Goal: Information Seeking & Learning: Find specific page/section

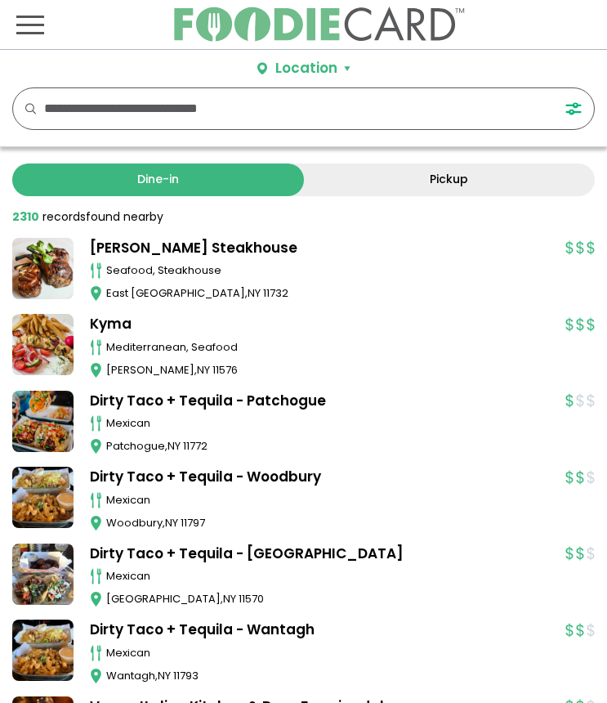
click at [146, 117] on input "text" at bounding box center [286, 108] width 485 height 41
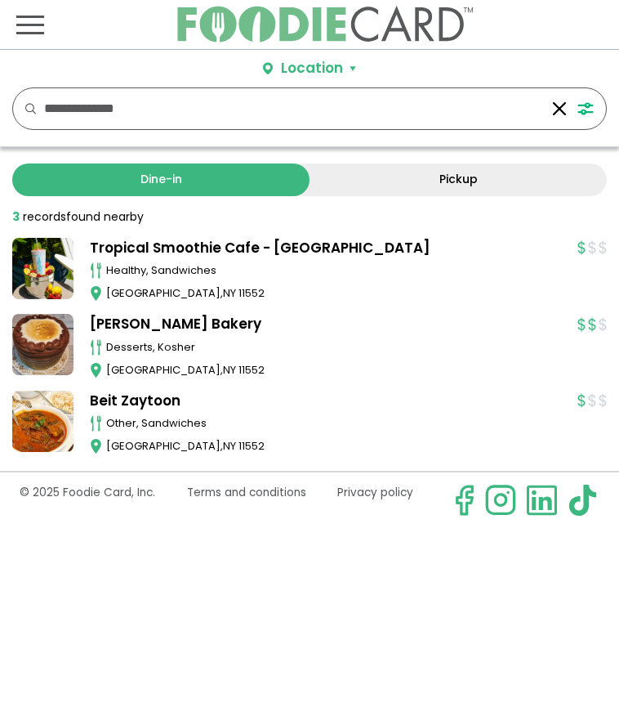
click at [53, 109] on input "**********" at bounding box center [292, 108] width 497 height 41
type input "*********"
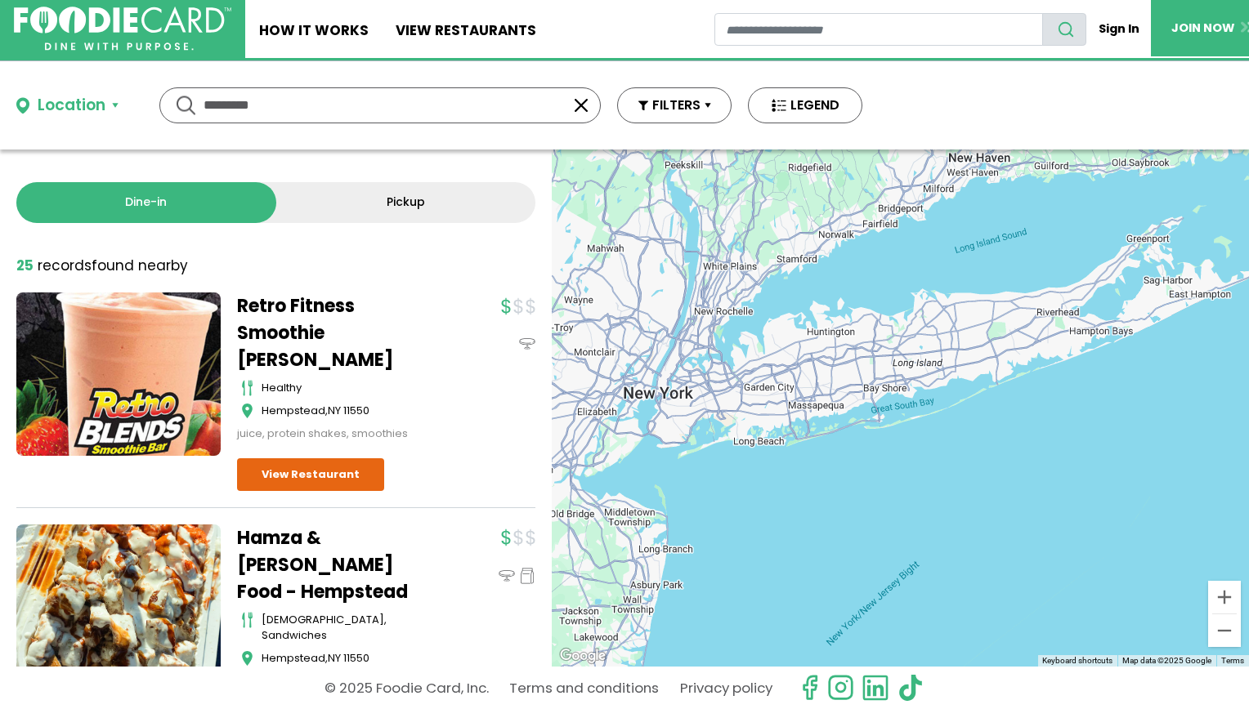
drag, startPoint x: 1071, startPoint y: 382, endPoint x: 749, endPoint y: 378, distance: 322.0
click at [619, 378] on div at bounding box center [900, 408] width 697 height 517
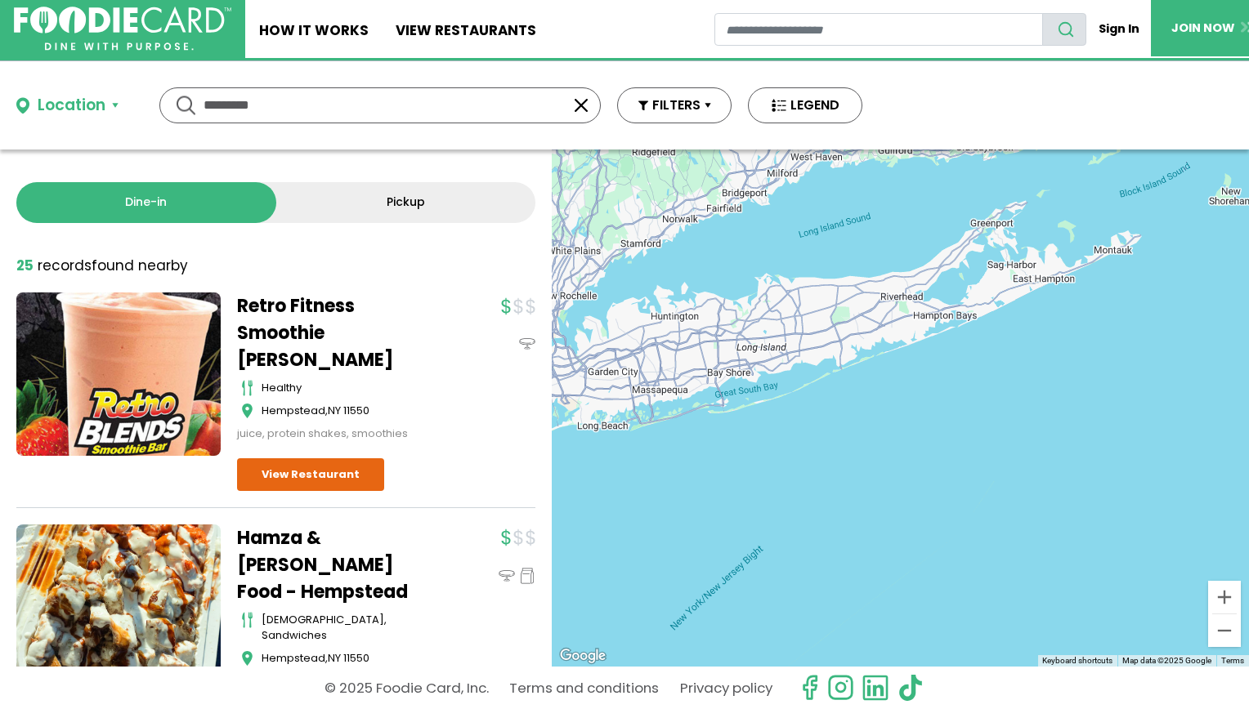
click at [275, 92] on input "*********" at bounding box center [379, 105] width 353 height 34
type input "**********"
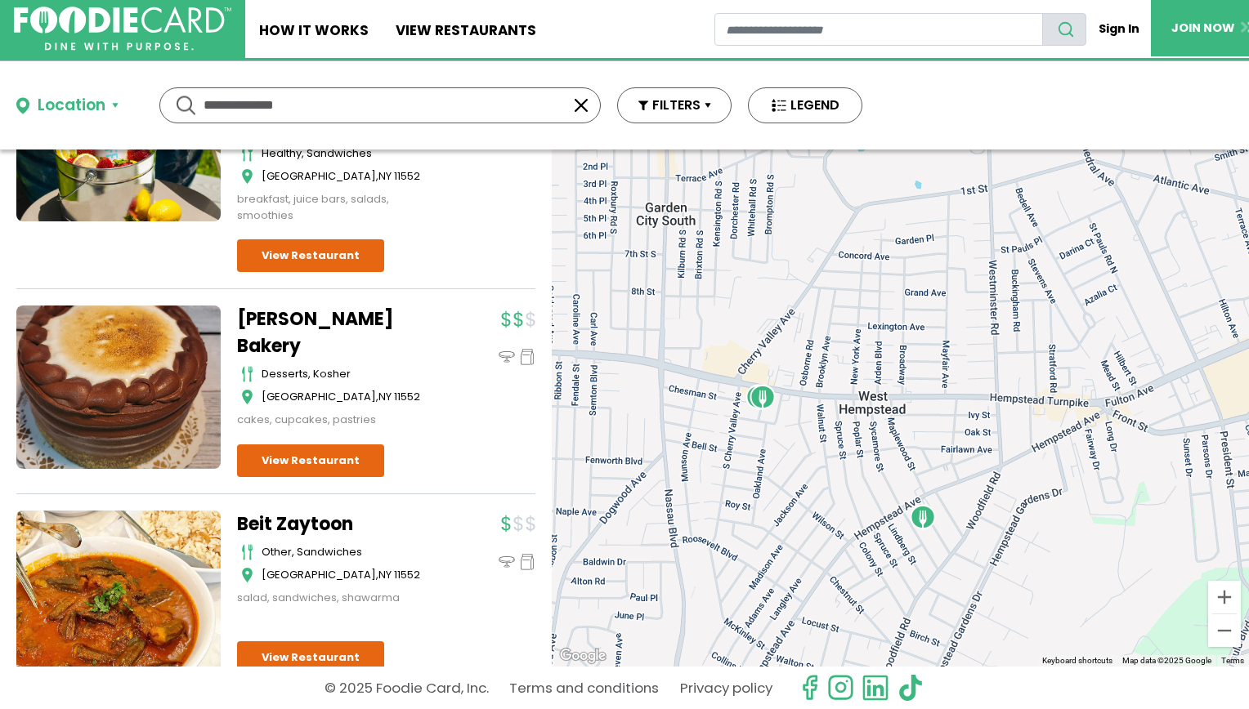
scroll to position [254, 0]
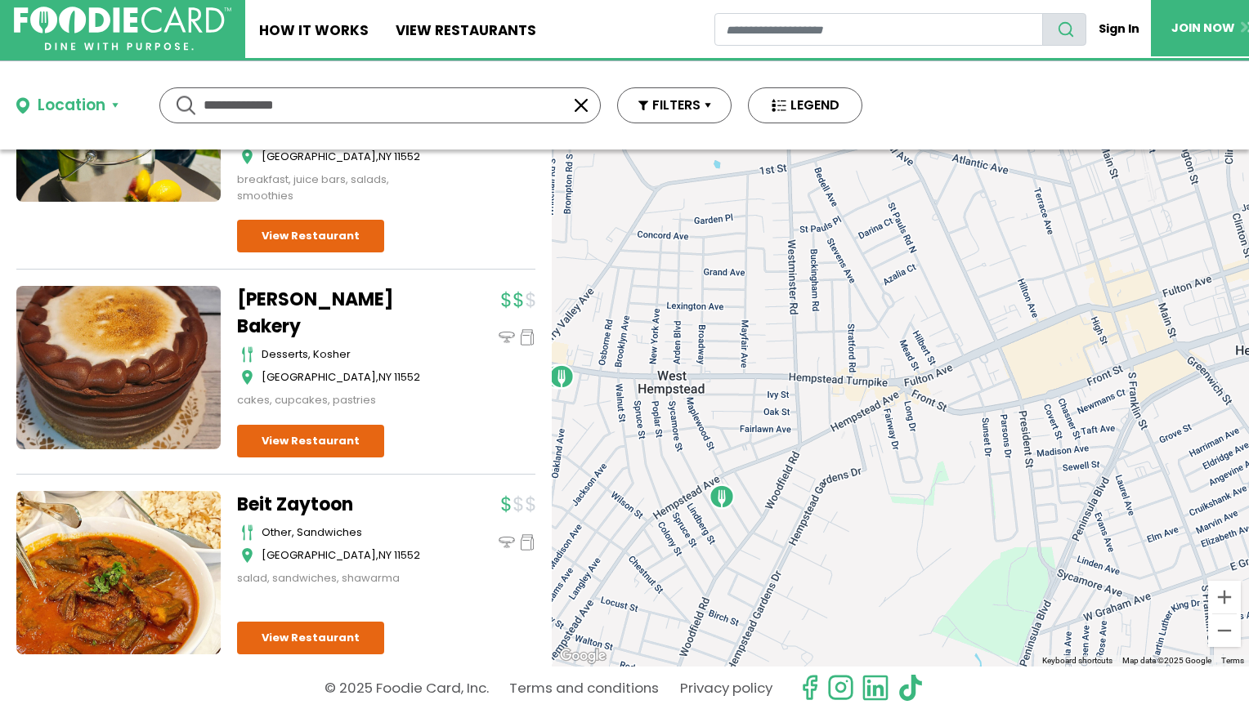
drag, startPoint x: 828, startPoint y: 262, endPoint x: 542, endPoint y: 280, distance: 286.6
click at [542, 280] on div "Dine-in Pickup 3 results for: [GEOGRAPHIC_DATA] [DEMOGRAPHIC_DATA] seafood amer…" at bounding box center [624, 408] width 1249 height 517
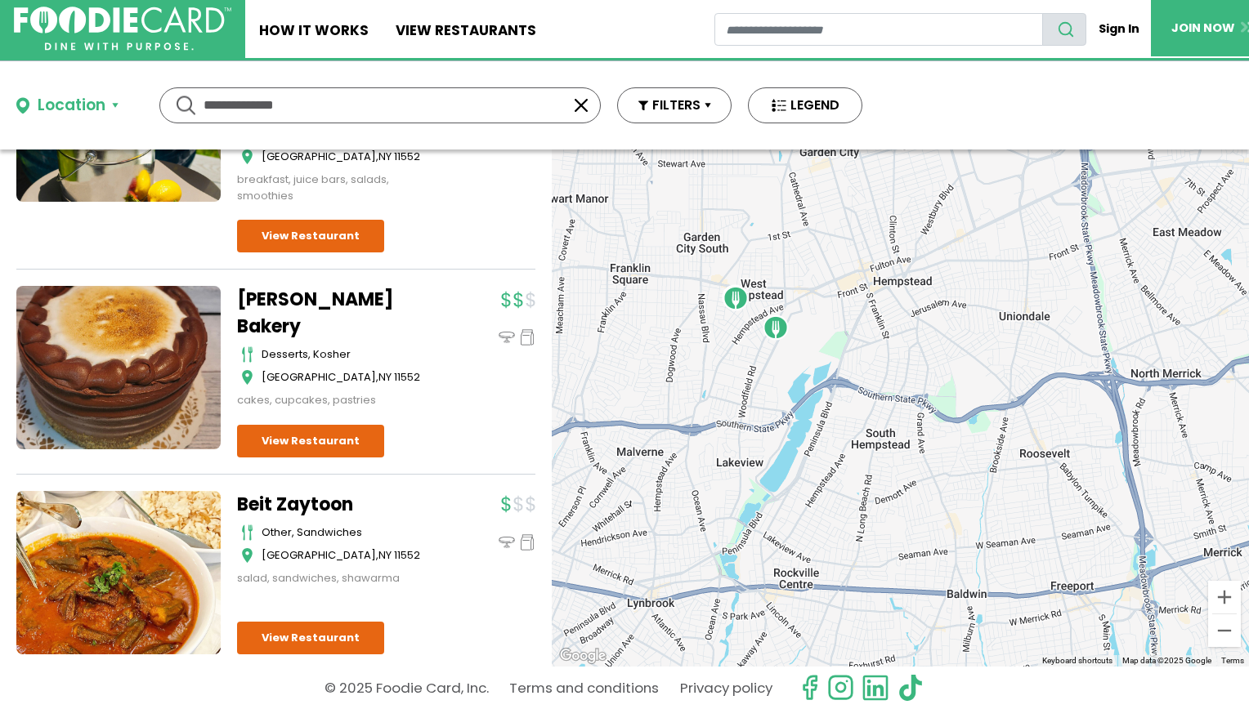
drag, startPoint x: 755, startPoint y: 311, endPoint x: 818, endPoint y: 394, distance: 103.8
click at [619, 318] on img "Beit Zaytoon" at bounding box center [735, 298] width 39 height 39
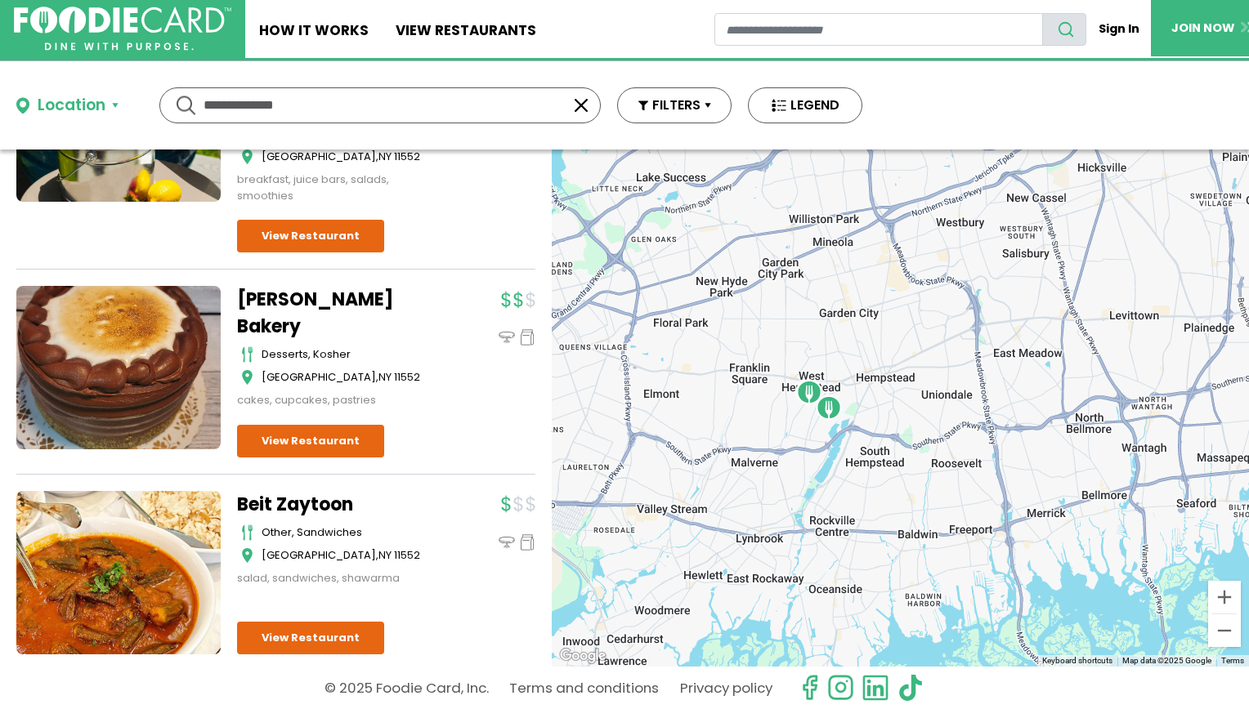
click at [434, 99] on input "**********" at bounding box center [379, 105] width 353 height 34
click at [411, 79] on div "Location Use my current location Search by Region [US_STATE] 2003 restaurants […" at bounding box center [439, 105] width 879 height 88
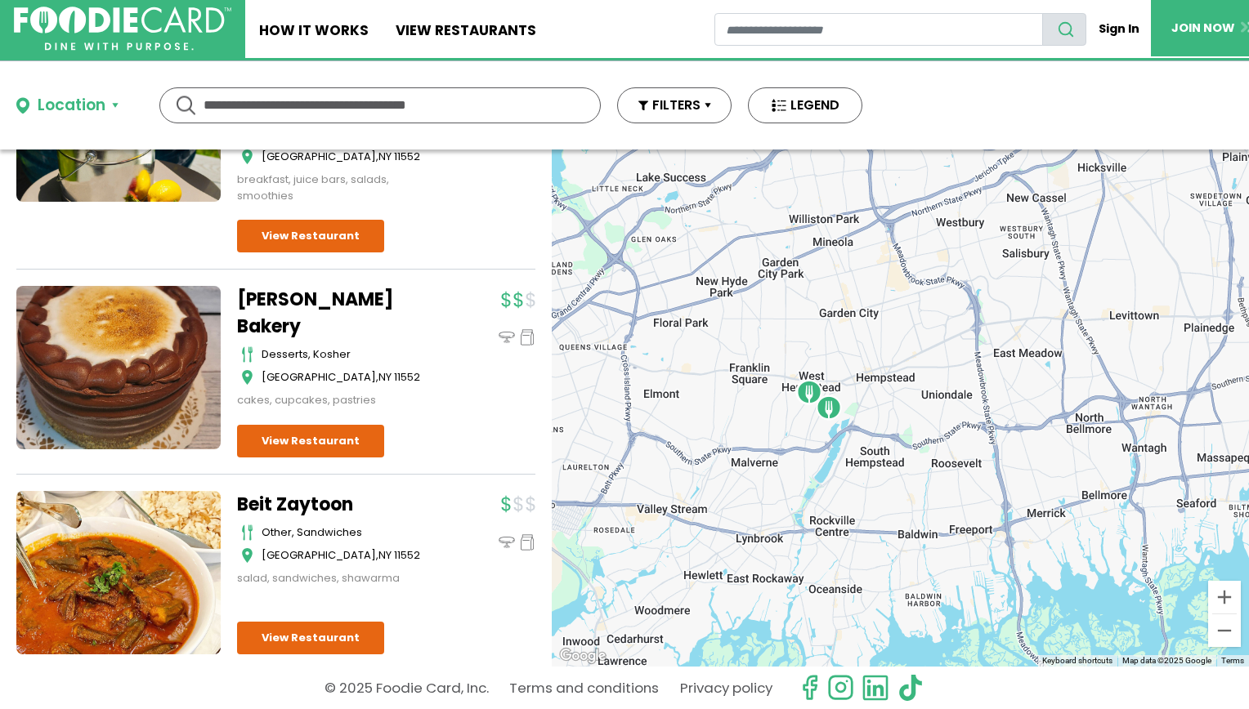
click at [400, 74] on div "Location Use my current location Search by Region [US_STATE] 2003 restaurants […" at bounding box center [439, 105] width 879 height 88
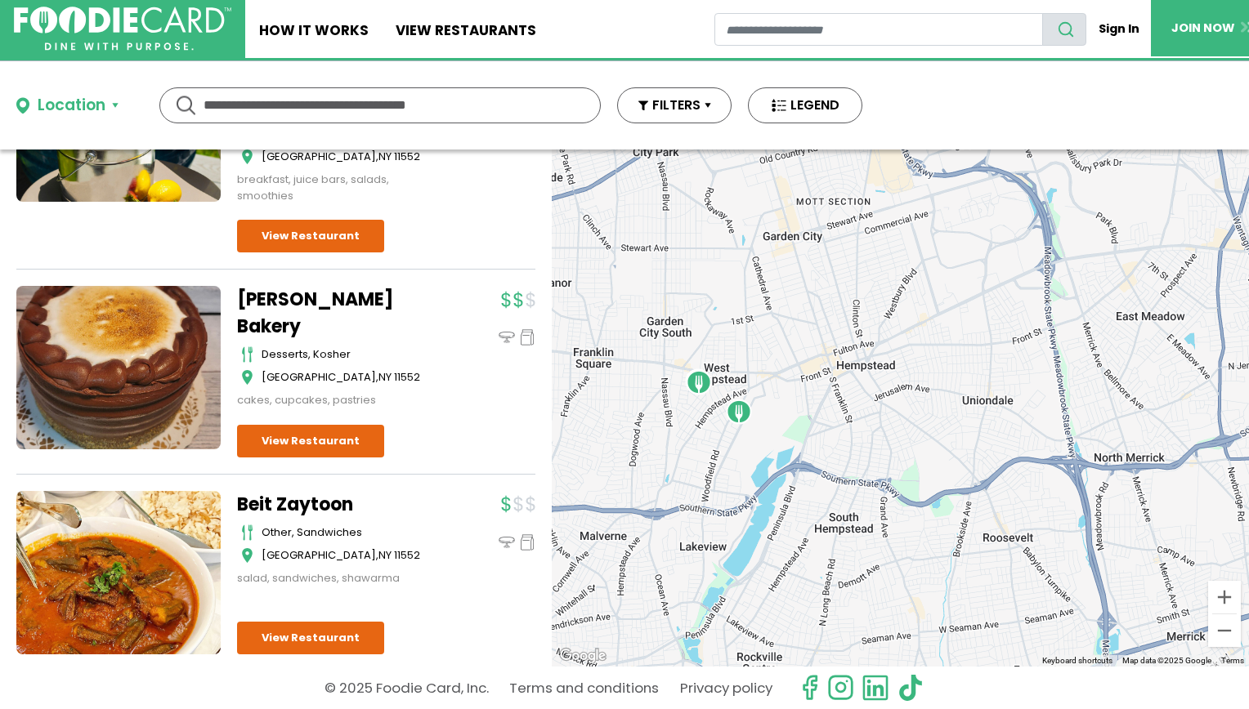
drag, startPoint x: 736, startPoint y: 384, endPoint x: 672, endPoint y: 346, distance: 75.1
click at [619, 346] on div at bounding box center [900, 408] width 697 height 517
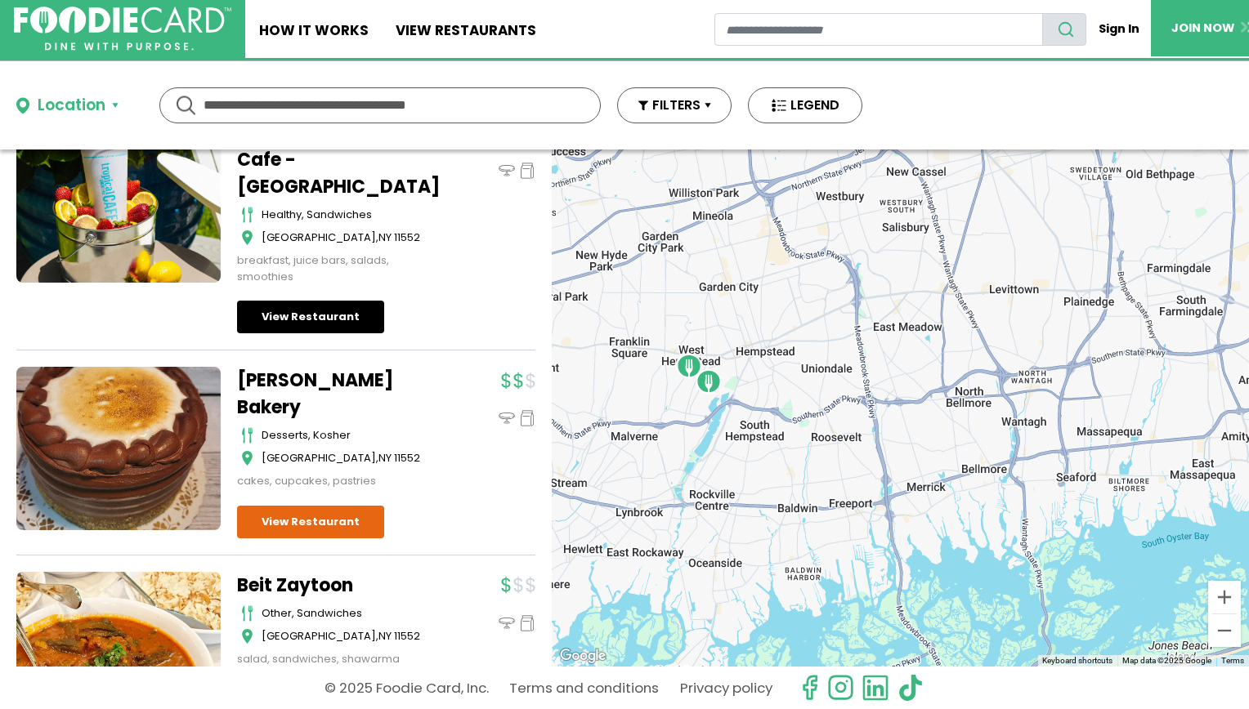
scroll to position [266, 0]
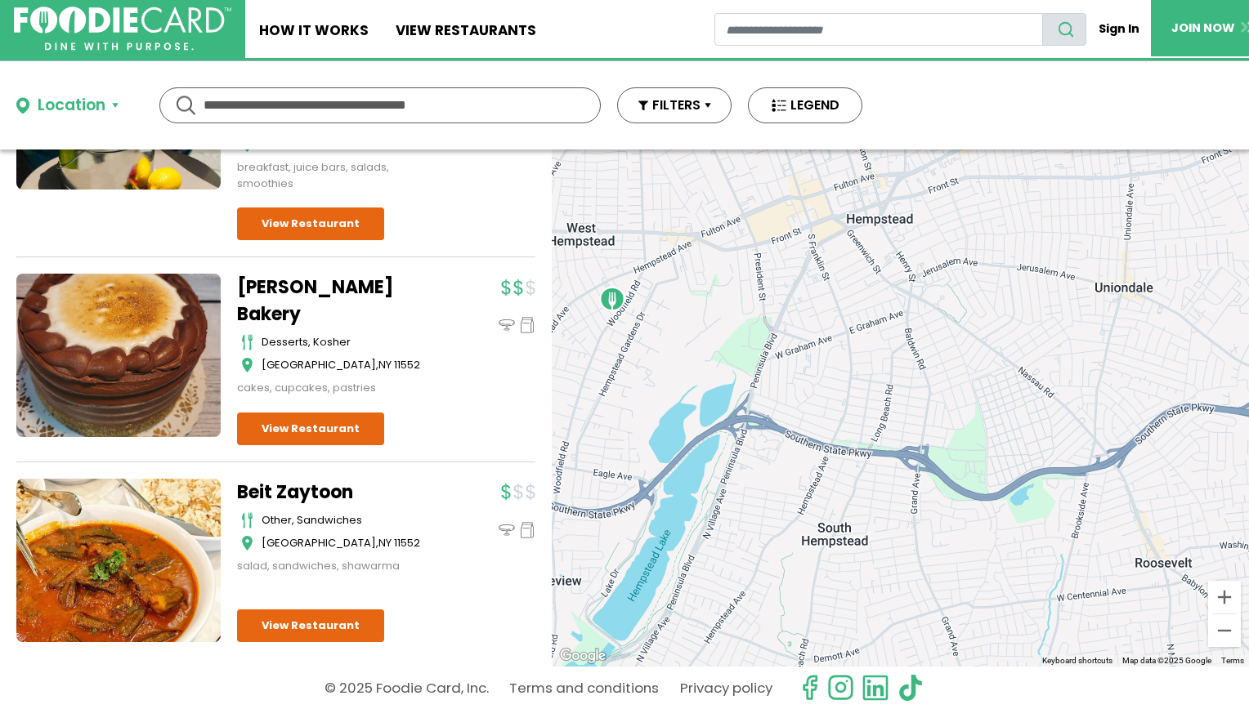
drag, startPoint x: 621, startPoint y: 260, endPoint x: 834, endPoint y: 348, distance: 230.8
click at [619, 348] on div at bounding box center [900, 408] width 697 height 517
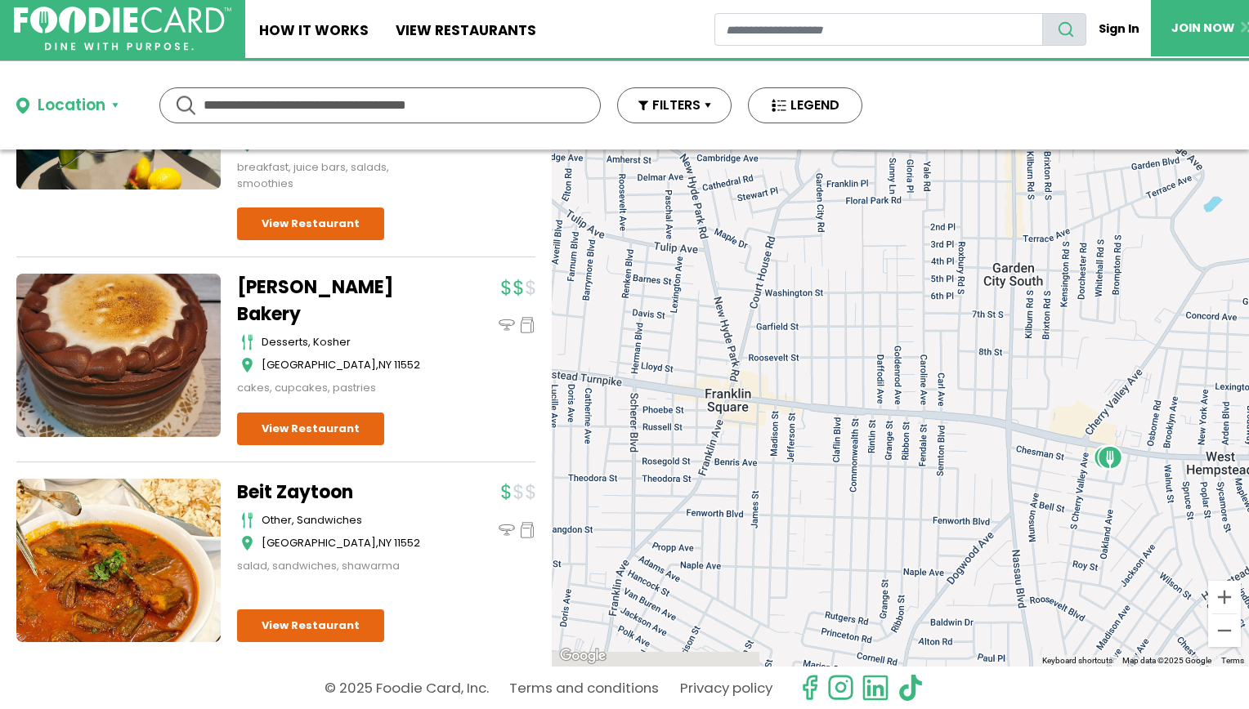
drag, startPoint x: 1034, startPoint y: 406, endPoint x: 717, endPoint y: 240, distance: 357.9
click at [619, 240] on div at bounding box center [900, 408] width 697 height 517
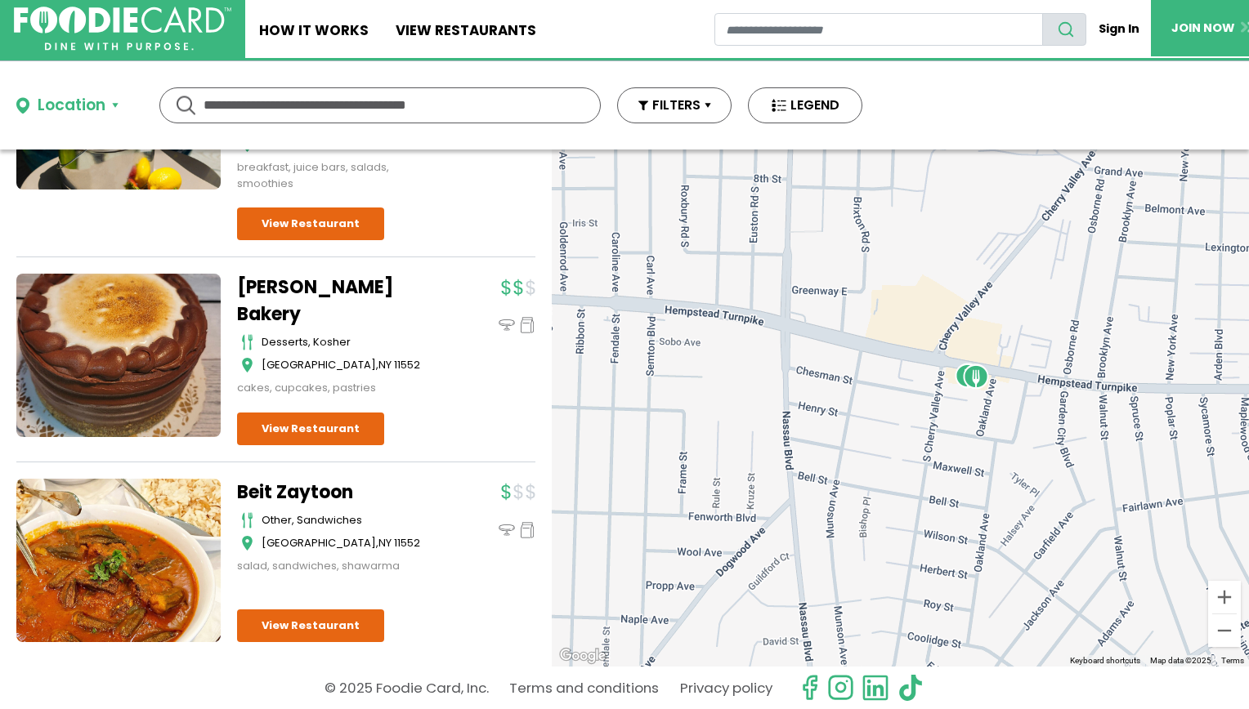
click at [306, 109] on input "text" at bounding box center [379, 105] width 353 height 34
type input "*"
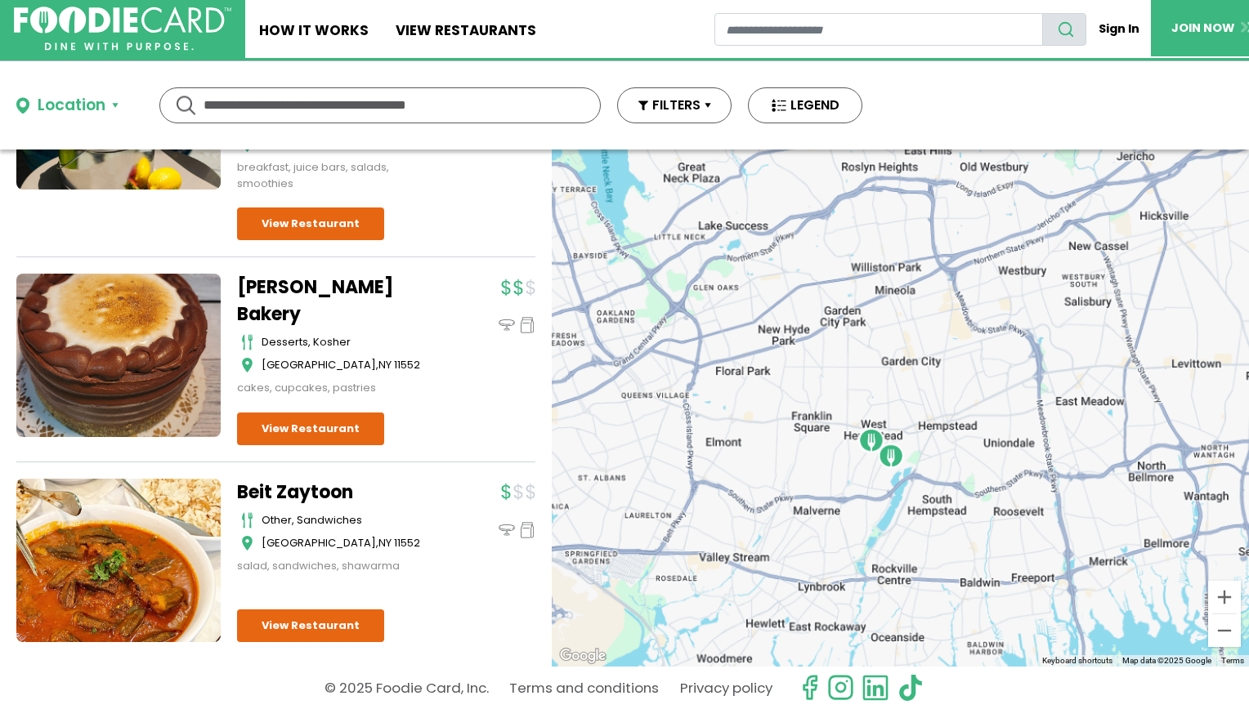
drag, startPoint x: 865, startPoint y: 442, endPoint x: 753, endPoint y: 373, distance: 131.8
click at [619, 373] on div at bounding box center [900, 408] width 697 height 517
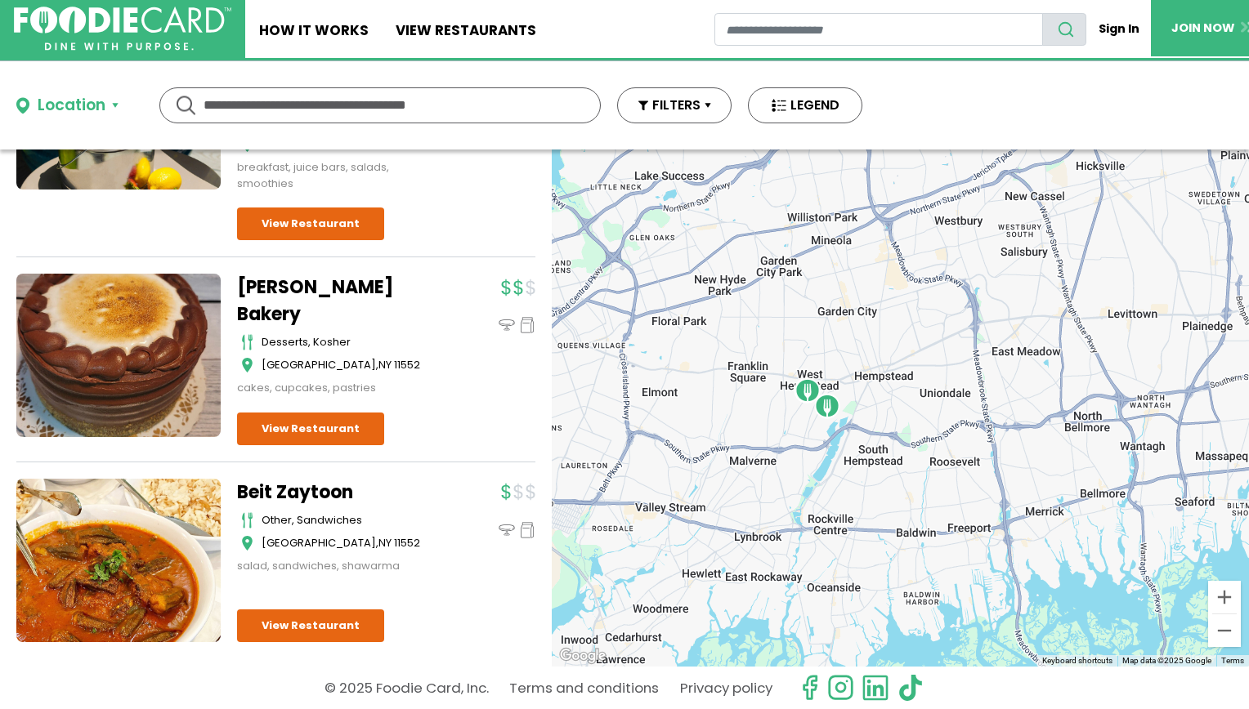
click at [408, 117] on input "text" at bounding box center [379, 105] width 353 height 34
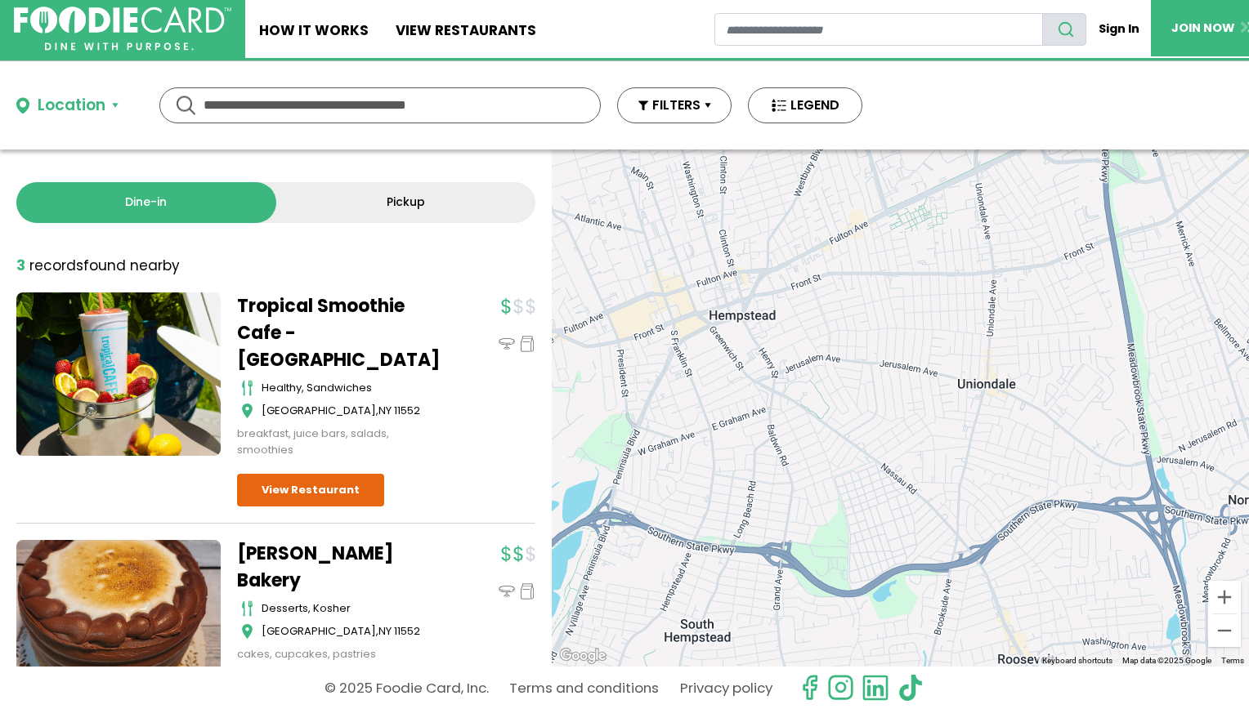
drag, startPoint x: 709, startPoint y: 389, endPoint x: 1076, endPoint y: 419, distance: 369.0
click at [619, 419] on div at bounding box center [900, 408] width 697 height 517
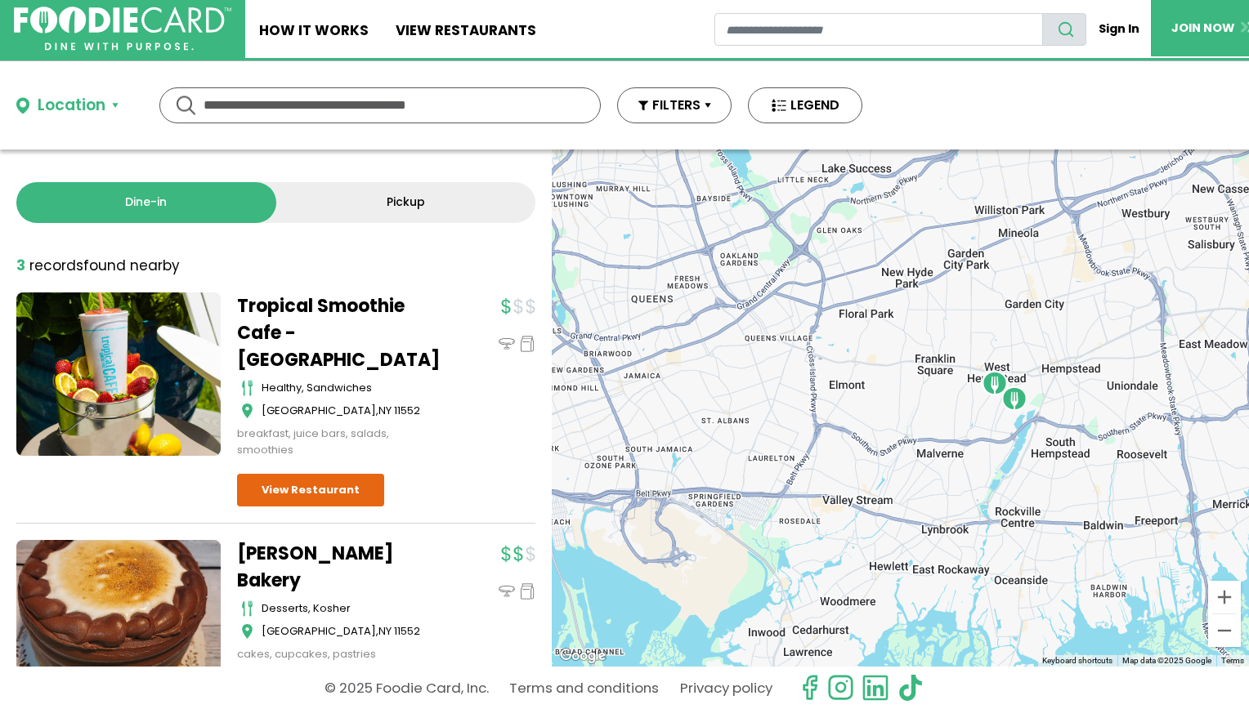
drag, startPoint x: 905, startPoint y: 360, endPoint x: 809, endPoint y: 360, distance: 96.4
click at [619, 360] on div at bounding box center [900, 408] width 697 height 517
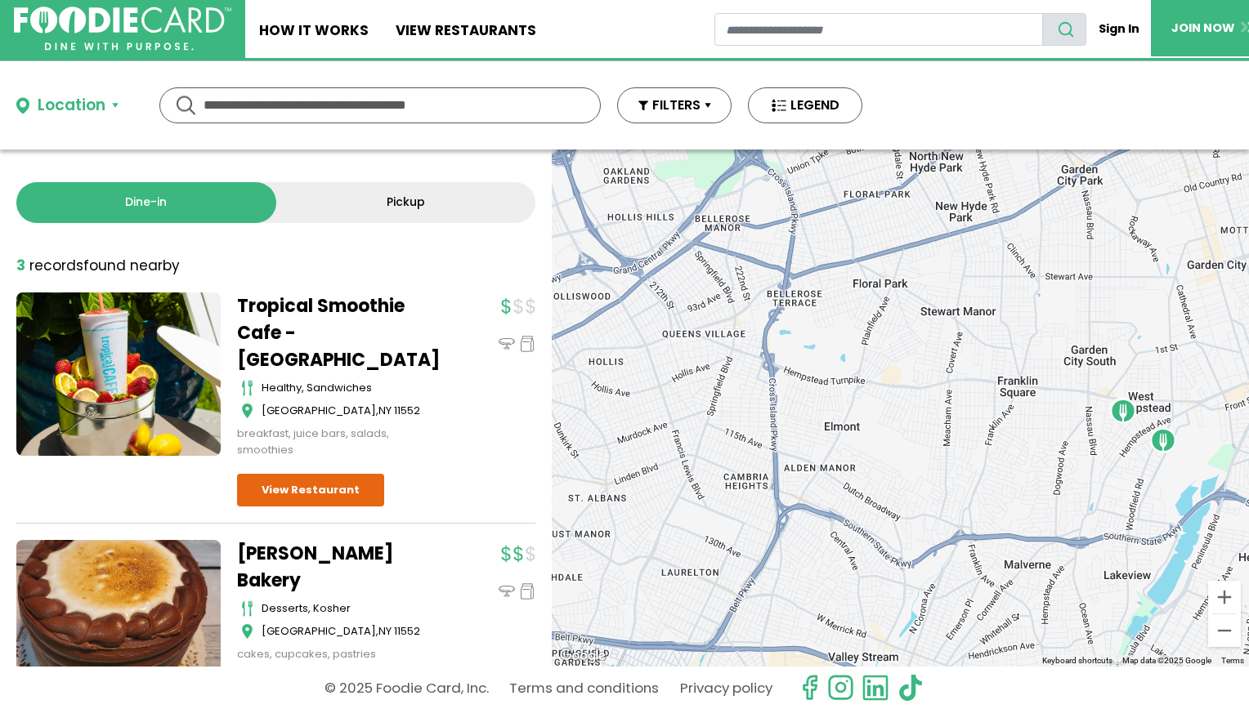
drag, startPoint x: 881, startPoint y: 400, endPoint x: 538, endPoint y: 350, distance: 346.8
click at [538, 350] on div "Dine-in Pickup 3 results for: [GEOGRAPHIC_DATA] [DEMOGRAPHIC_DATA] seafood amer…" at bounding box center [624, 408] width 1249 height 517
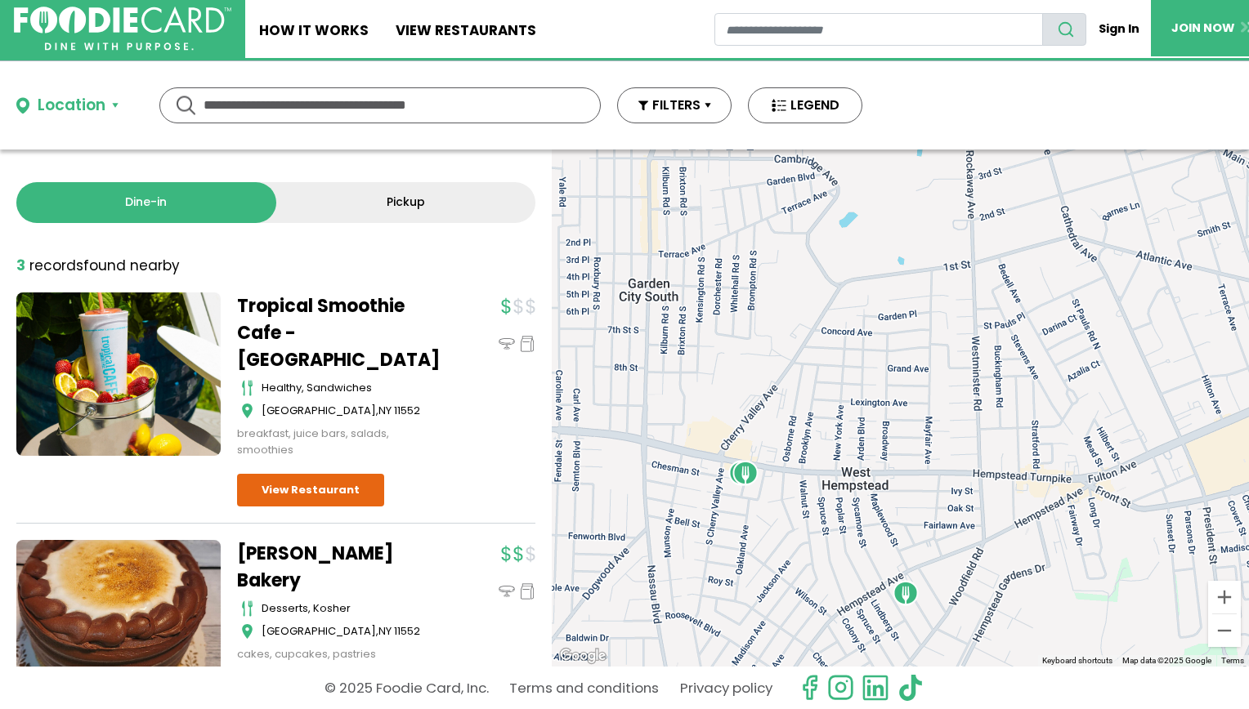
drag, startPoint x: 814, startPoint y: 380, endPoint x: 687, endPoint y: 140, distance: 271.6
click at [619, 140] on div "Location Use my current location Search by Region [US_STATE] 2003 restaurants […" at bounding box center [624, 385] width 1249 height 648
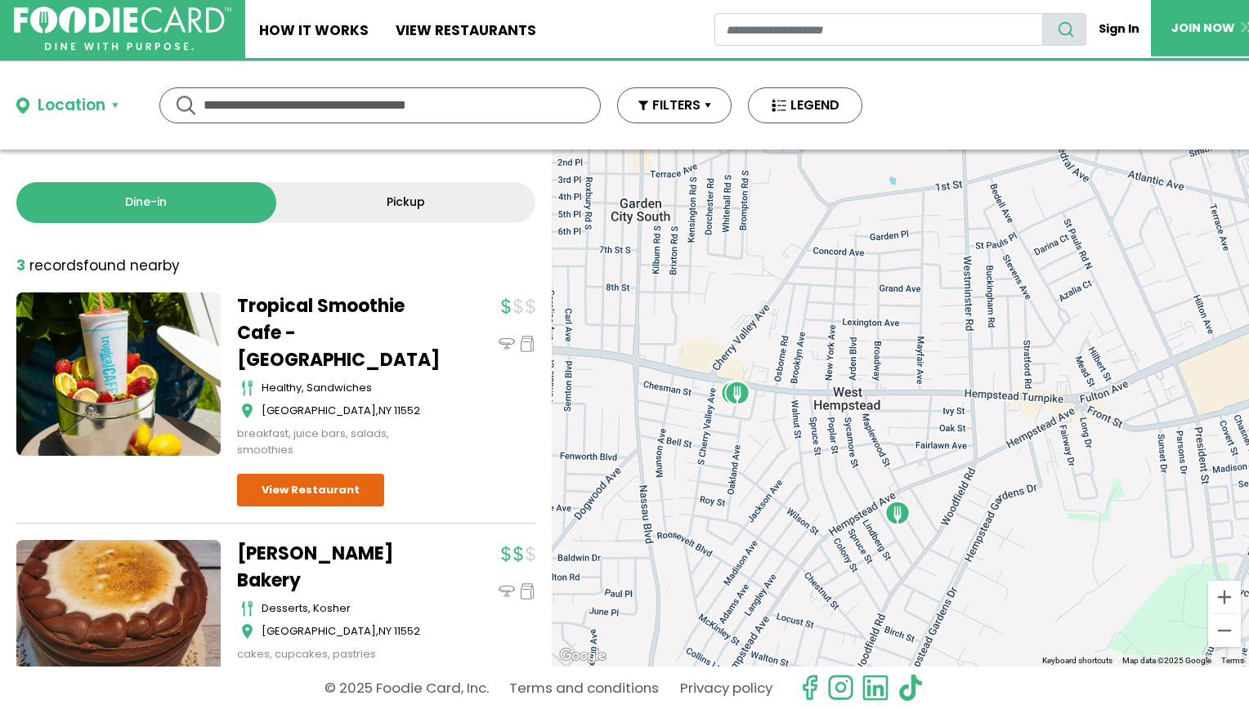
drag, startPoint x: 804, startPoint y: 324, endPoint x: 775, endPoint y: 192, distance: 134.8
click at [619, 192] on div at bounding box center [900, 408] width 697 height 517
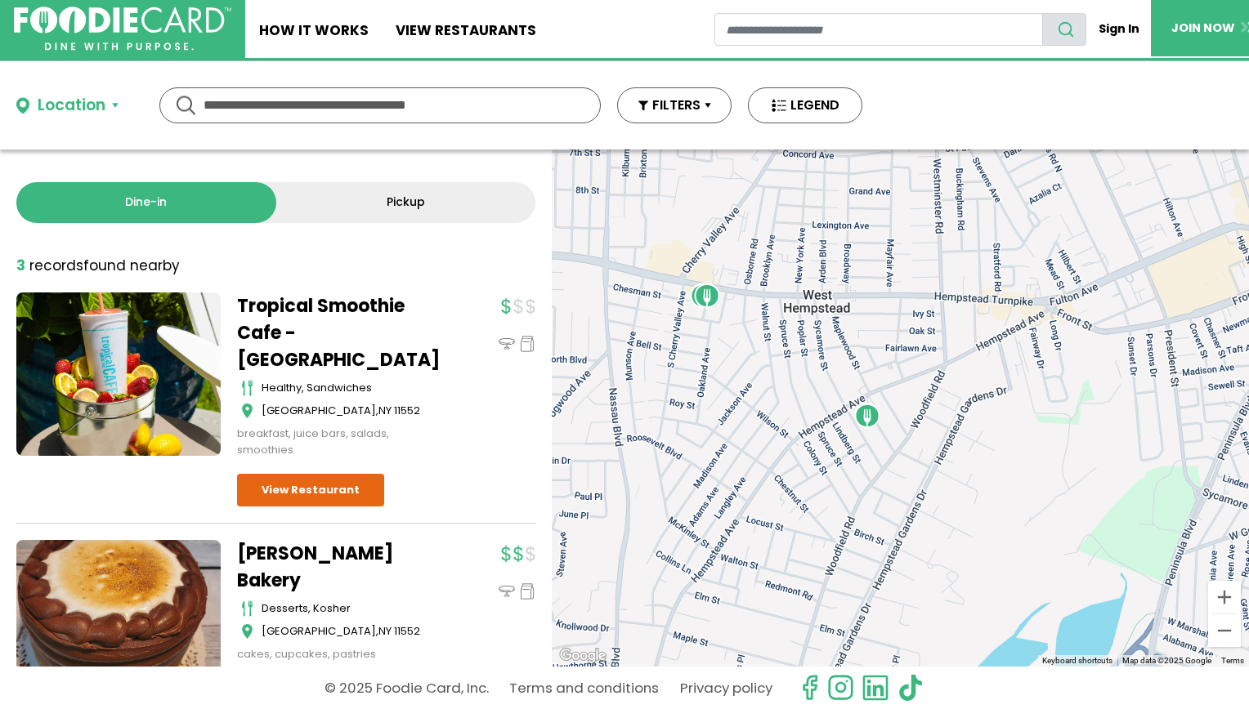
drag, startPoint x: 861, startPoint y: 392, endPoint x: 826, endPoint y: 287, distance: 111.1
click at [619, 287] on div at bounding box center [900, 408] width 697 height 517
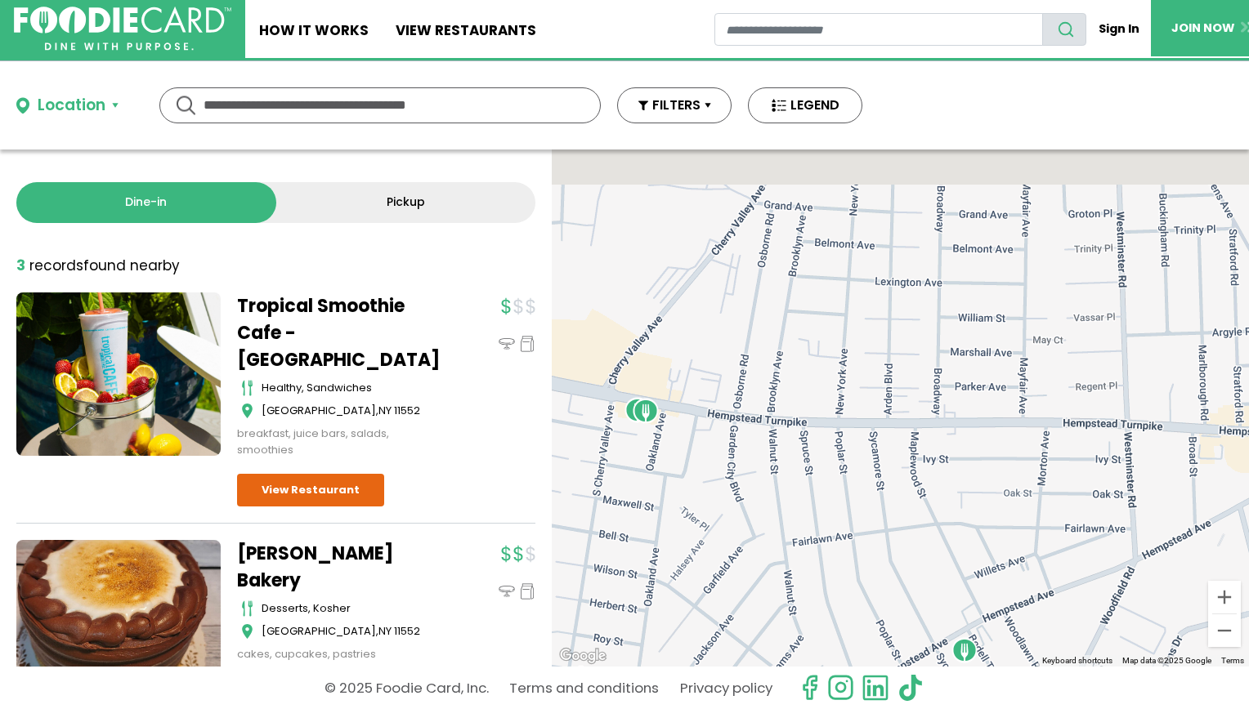
drag, startPoint x: 747, startPoint y: 318, endPoint x: 728, endPoint y: 520, distance: 202.7
click at [619, 520] on div at bounding box center [900, 408] width 697 height 517
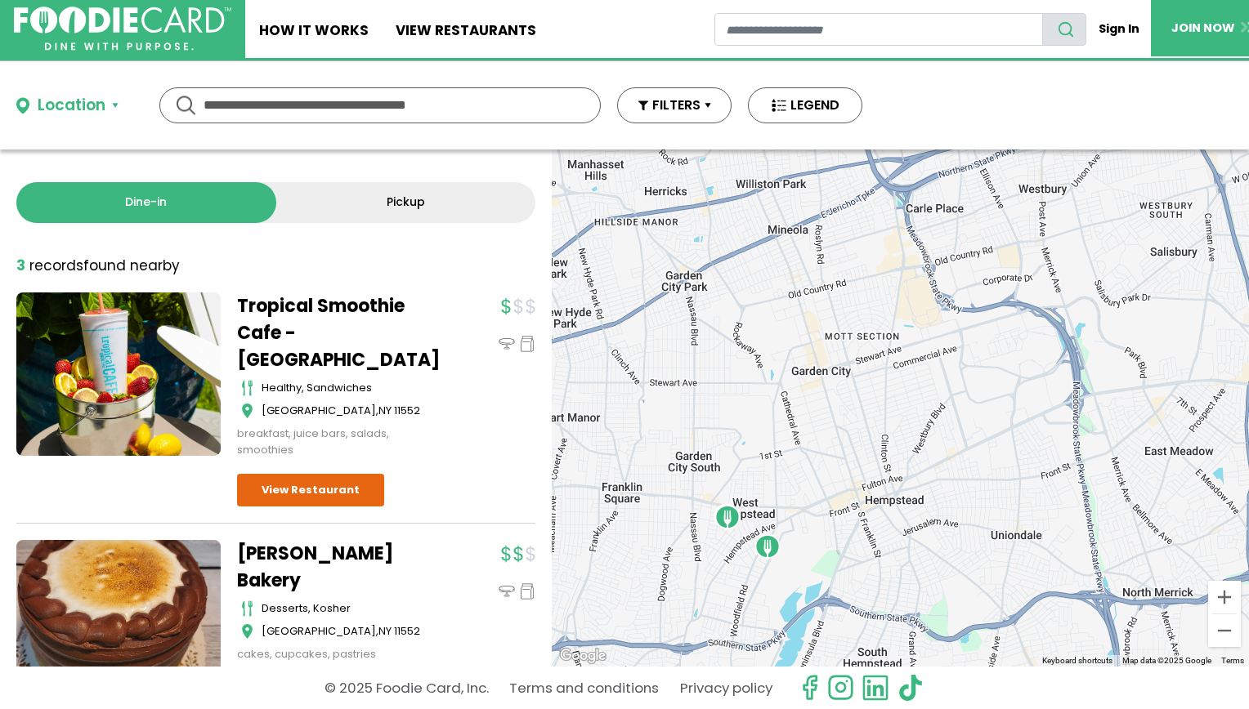
drag, startPoint x: 776, startPoint y: 469, endPoint x: 722, endPoint y: 311, distance: 167.2
click at [619, 311] on div at bounding box center [900, 408] width 697 height 517
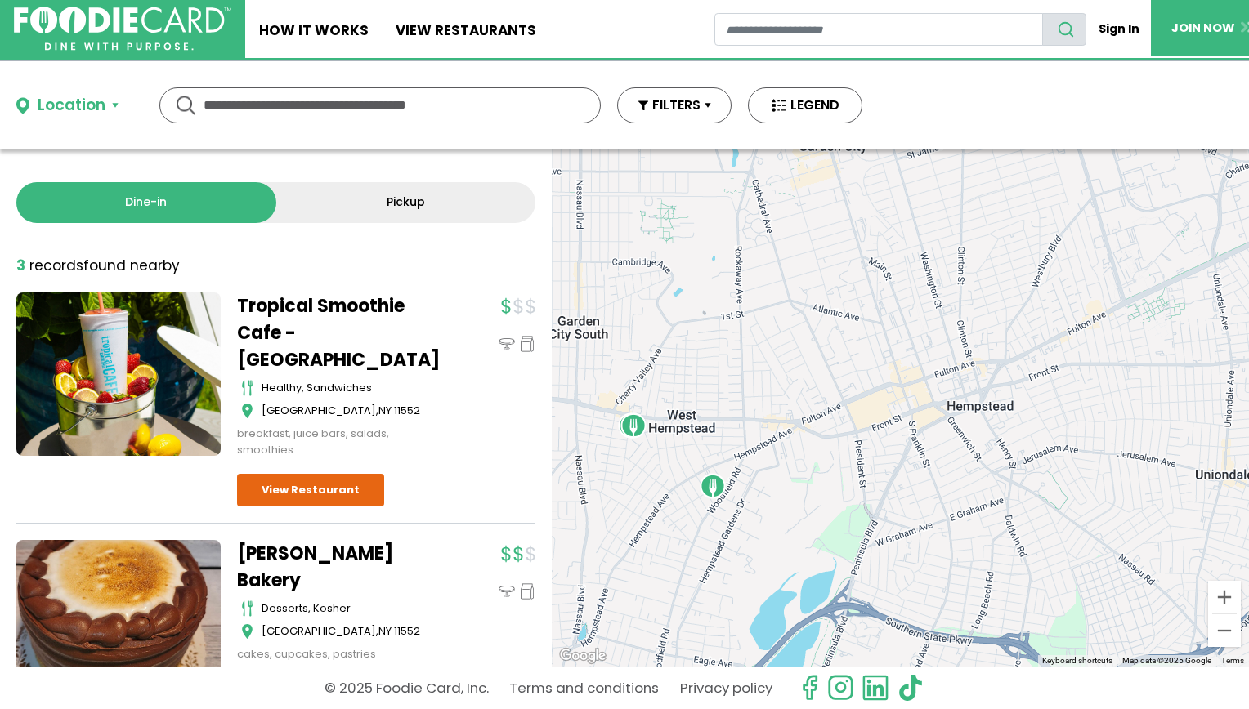
drag, startPoint x: 646, startPoint y: 458, endPoint x: 698, endPoint y: 307, distance: 159.2
click at [619, 307] on div at bounding box center [900, 408] width 697 height 517
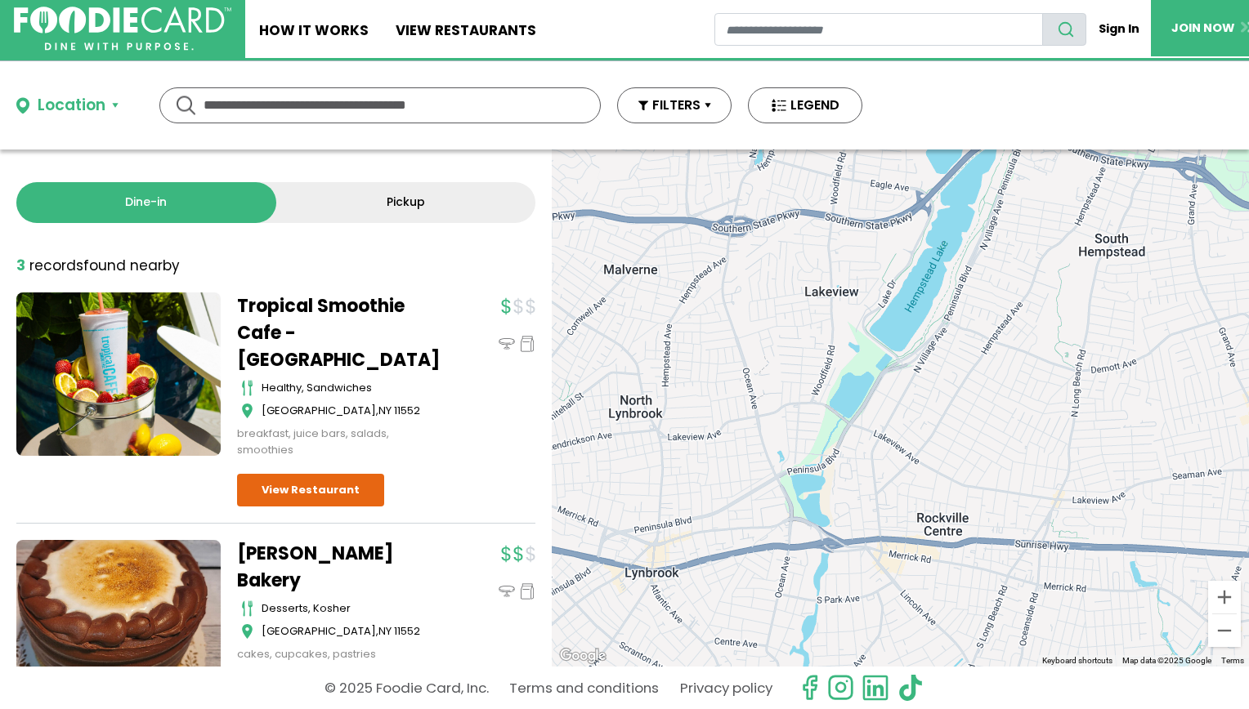
drag, startPoint x: 798, startPoint y: 274, endPoint x: 754, endPoint y: 521, distance: 251.5
click at [619, 521] on div at bounding box center [900, 408] width 697 height 517
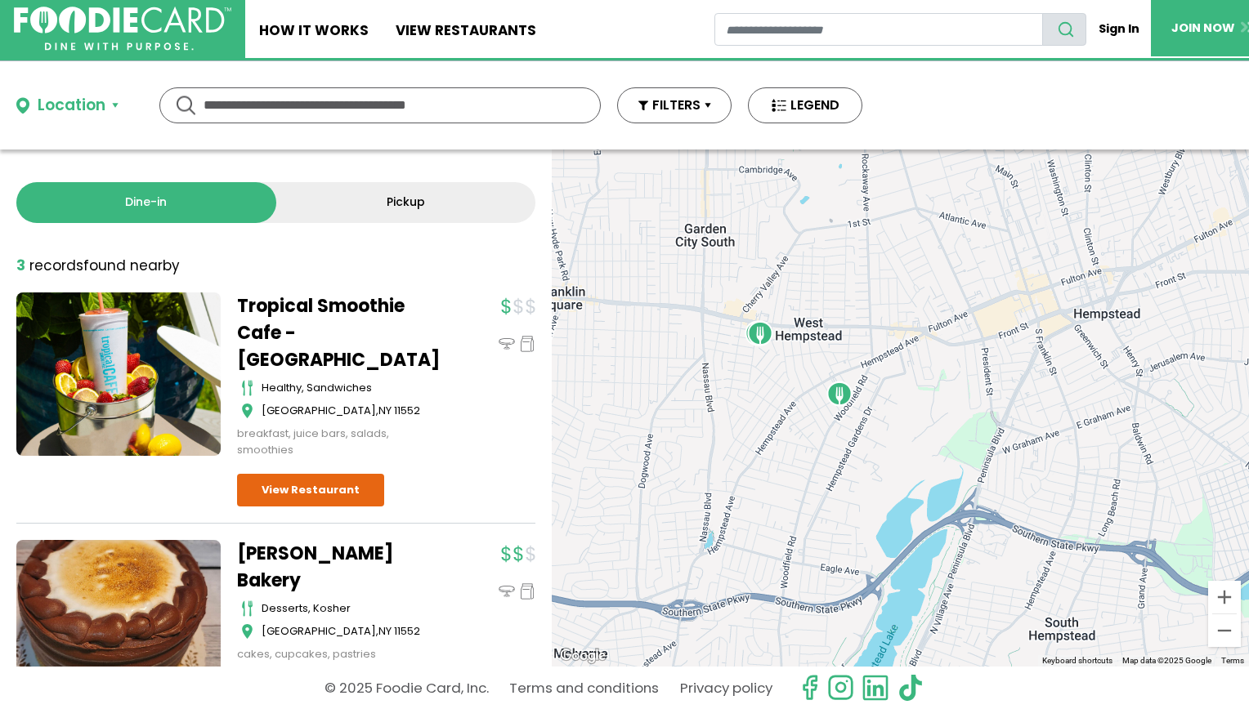
drag, startPoint x: 755, startPoint y: 531, endPoint x: 744, endPoint y: 635, distance: 104.3
click at [619, 635] on div at bounding box center [900, 408] width 697 height 517
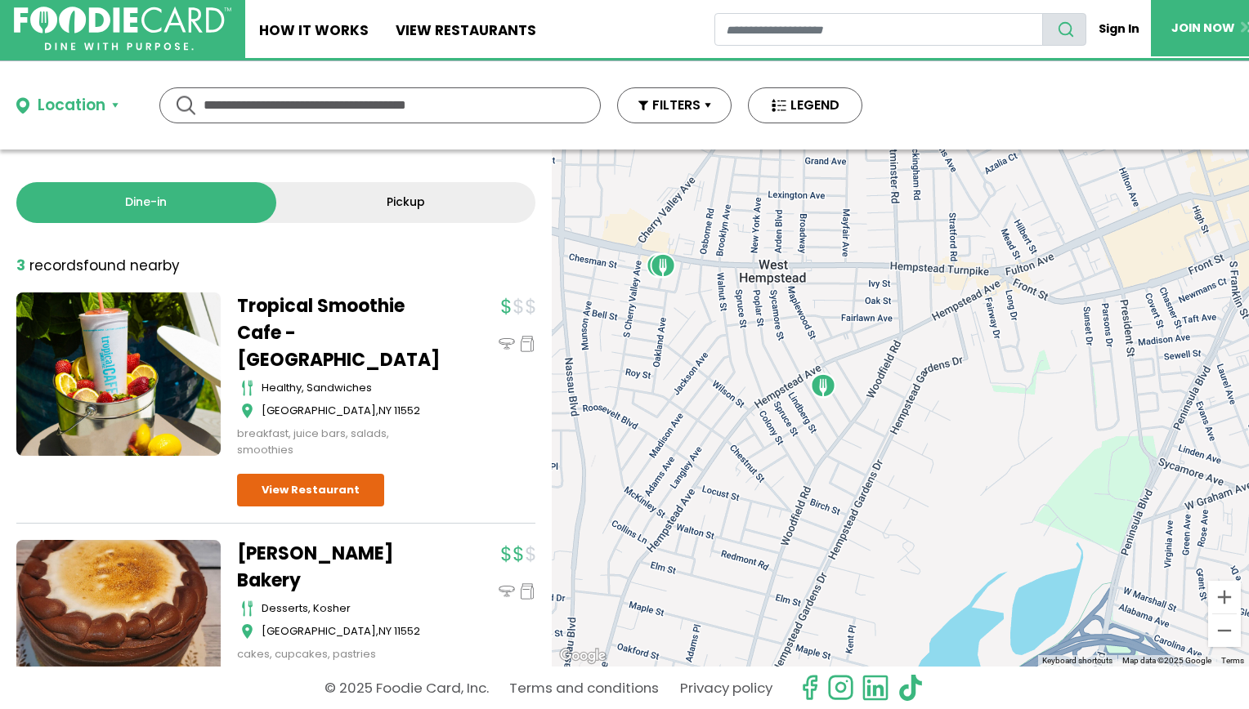
drag, startPoint x: 742, startPoint y: 333, endPoint x: 811, endPoint y: 443, distance: 129.2
click at [619, 443] on div at bounding box center [900, 408] width 697 height 517
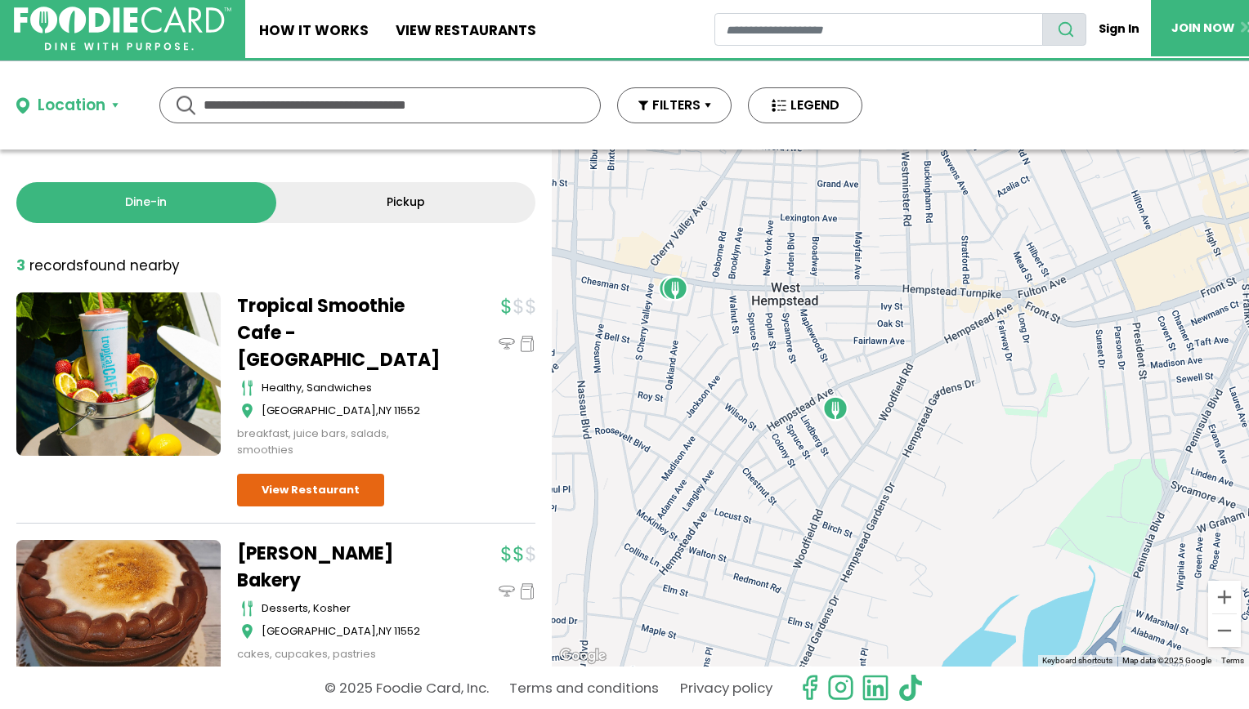
click at [484, 120] on input "text" at bounding box center [379, 105] width 353 height 34
type input "*********"
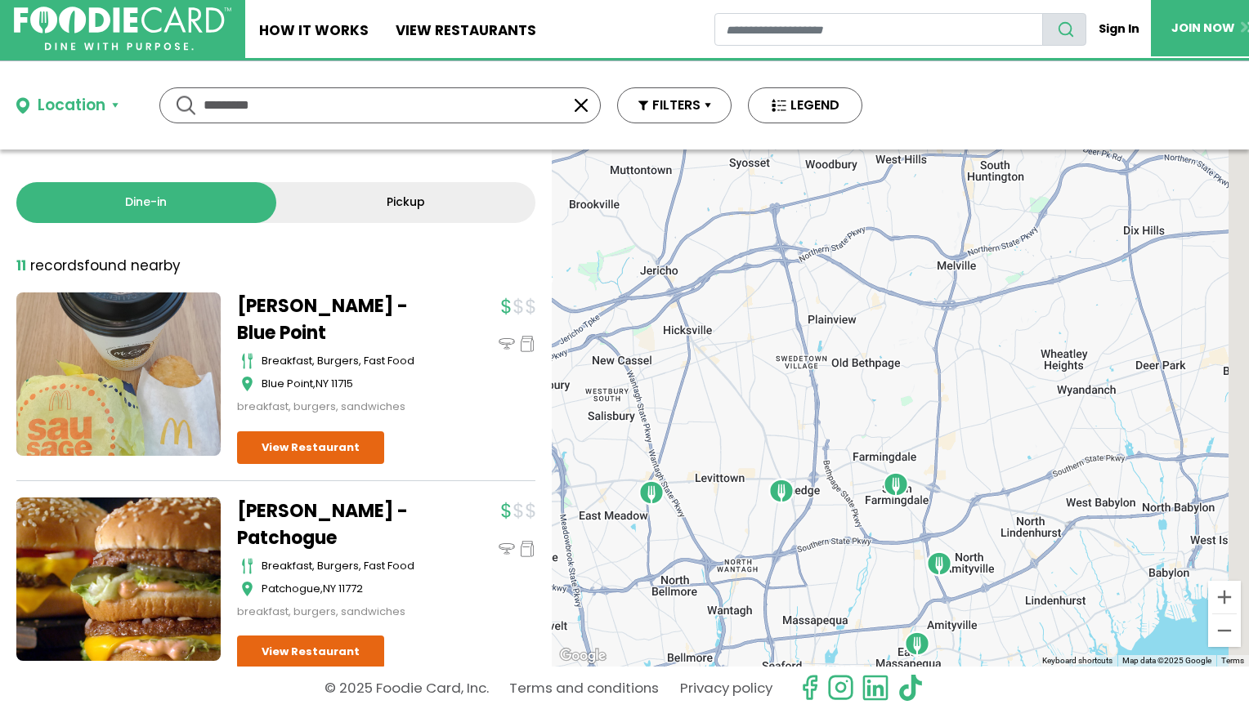
drag, startPoint x: 837, startPoint y: 541, endPoint x: 766, endPoint y: 298, distance: 252.9
click at [619, 298] on div at bounding box center [900, 408] width 697 height 517
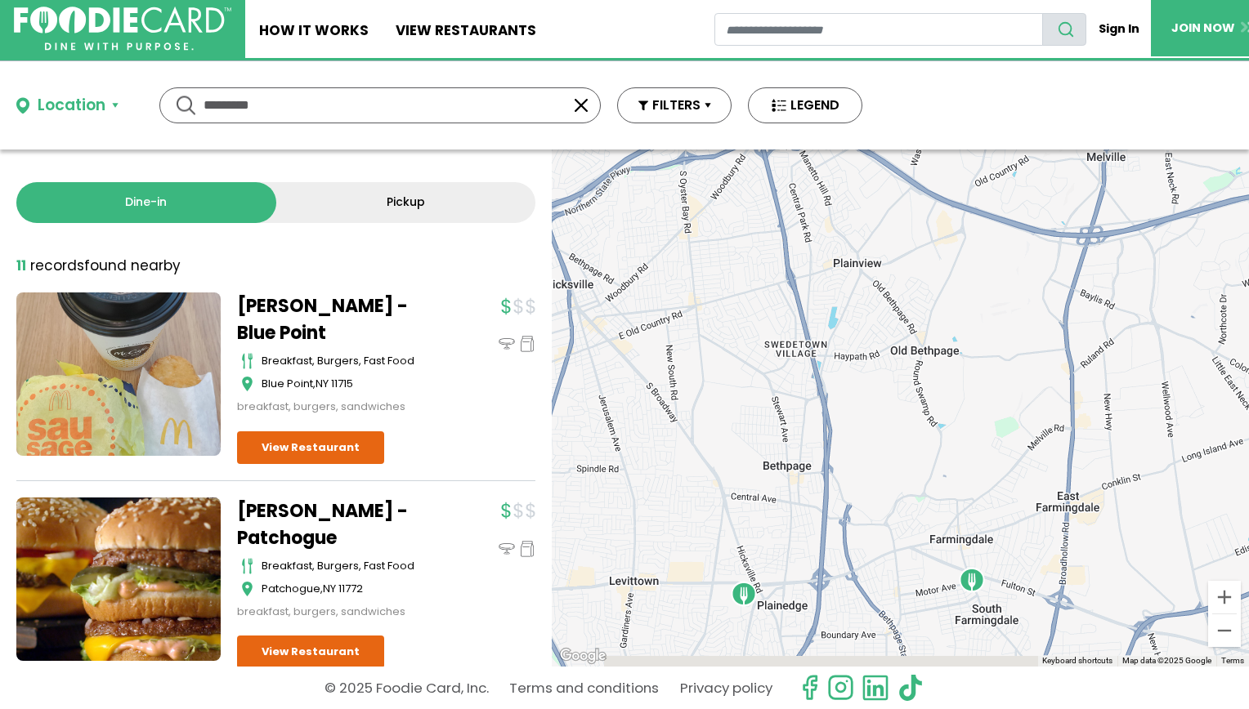
drag, startPoint x: 758, startPoint y: 480, endPoint x: 600, endPoint y: 91, distance: 419.8
click at [600, 91] on div "Location Use my current location Search by Region [US_STATE] 2003 restaurants […" at bounding box center [624, 385] width 1249 height 648
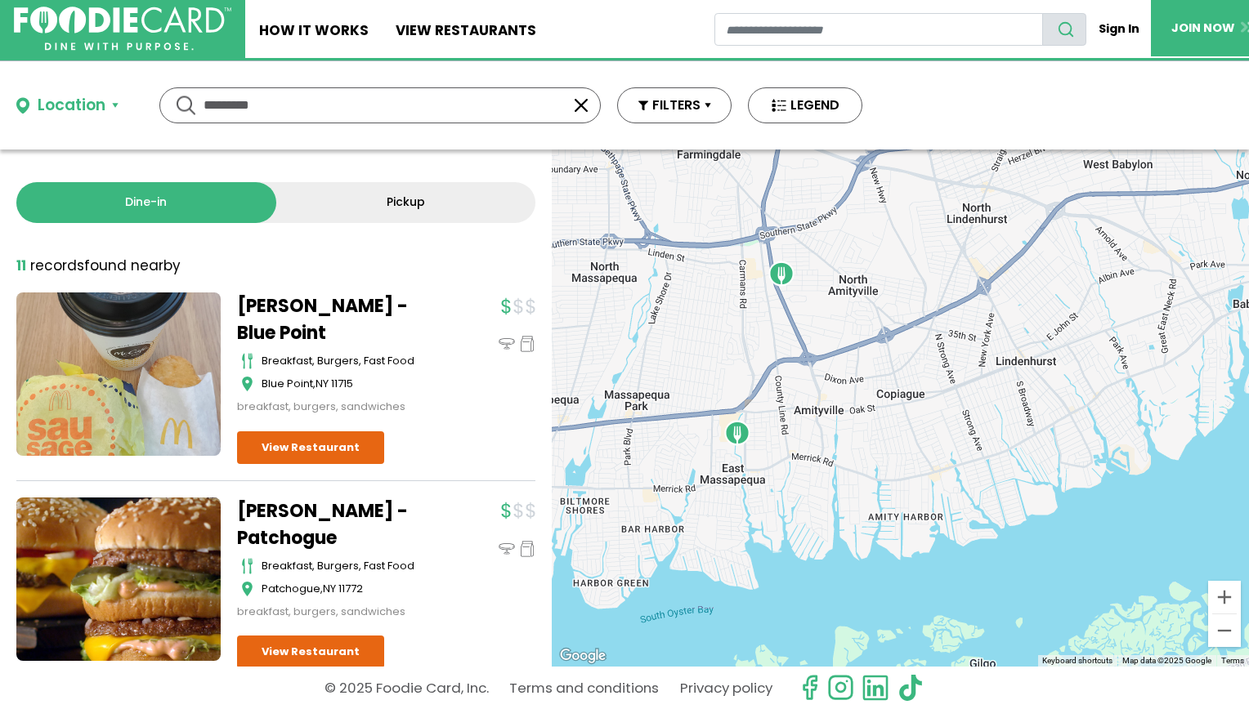
drag, startPoint x: 743, startPoint y: 310, endPoint x: 780, endPoint y: 347, distance: 52.0
click at [619, 347] on div at bounding box center [900, 408] width 697 height 517
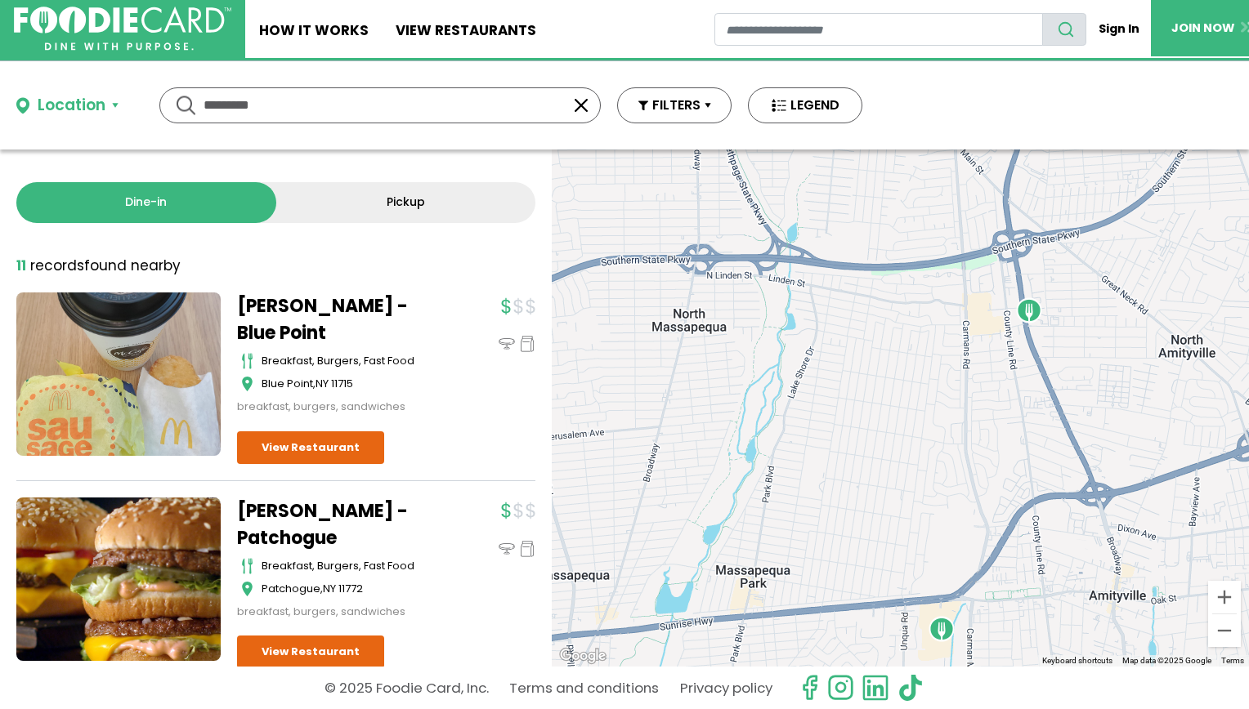
drag, startPoint x: 780, startPoint y: 347, endPoint x: 995, endPoint y: 460, distance: 243.8
click at [619, 460] on div at bounding box center [900, 408] width 697 height 517
